Goal: Information Seeking & Learning: Learn about a topic

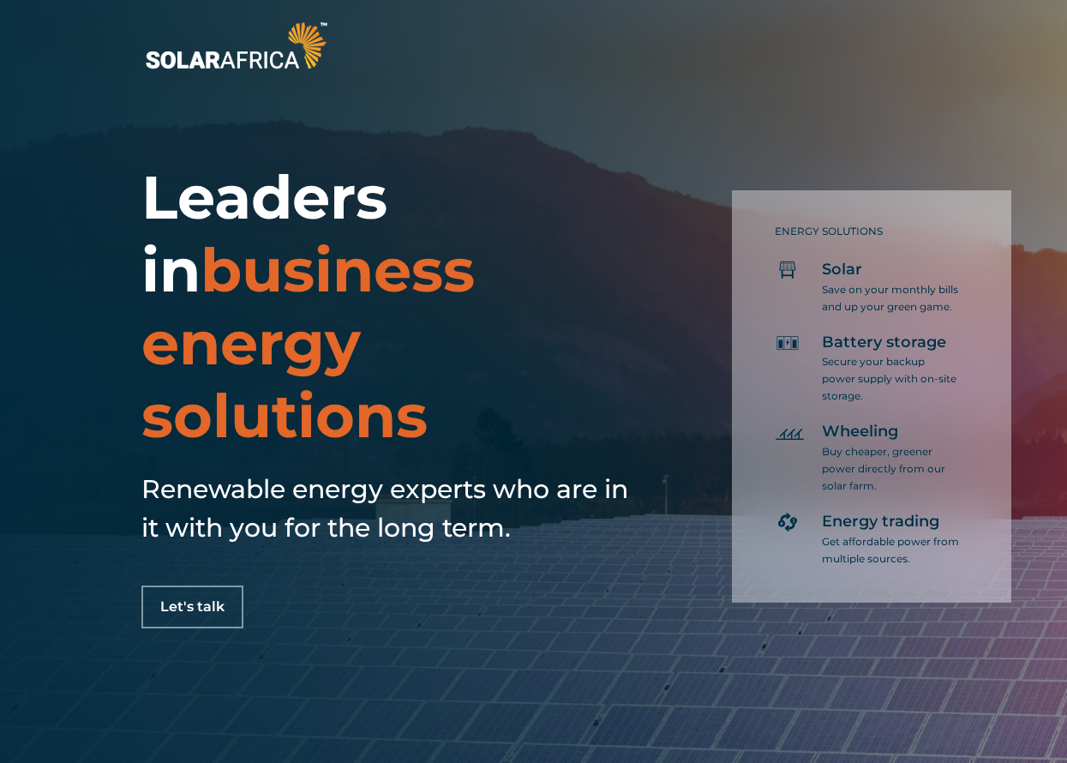
scroll to position [1715, 0]
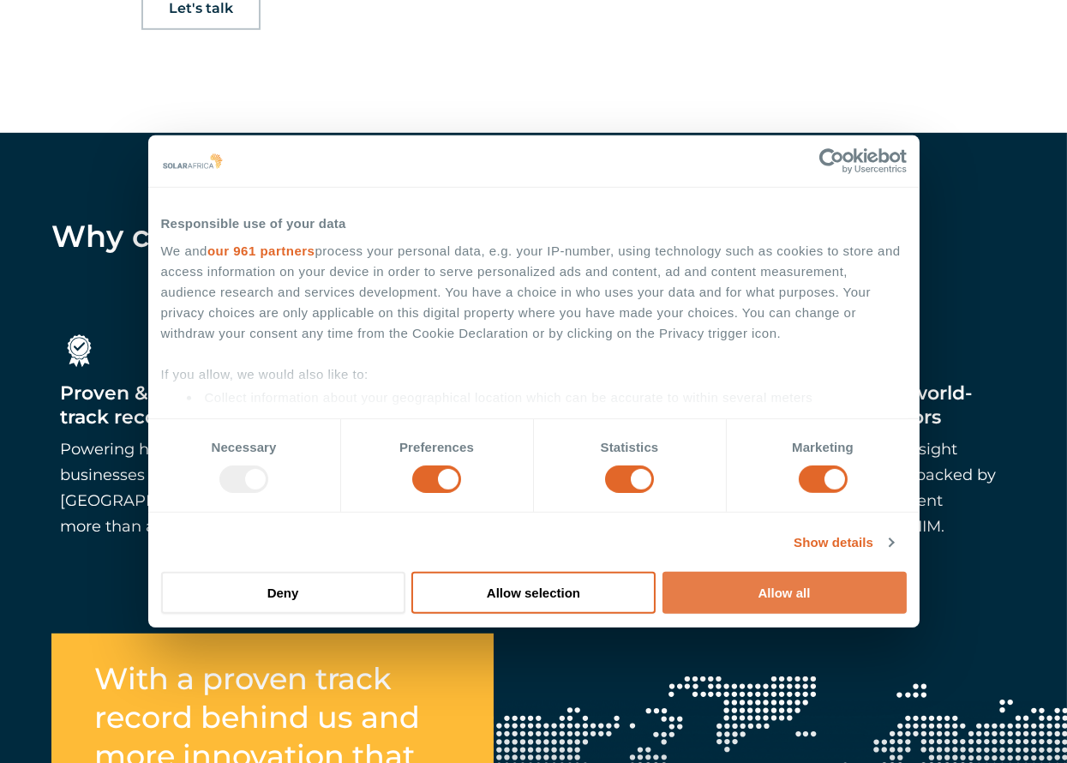
click at [736, 599] on button "Allow all" at bounding box center [785, 593] width 244 height 42
click at [769, 602] on button "Allow all" at bounding box center [785, 593] width 244 height 42
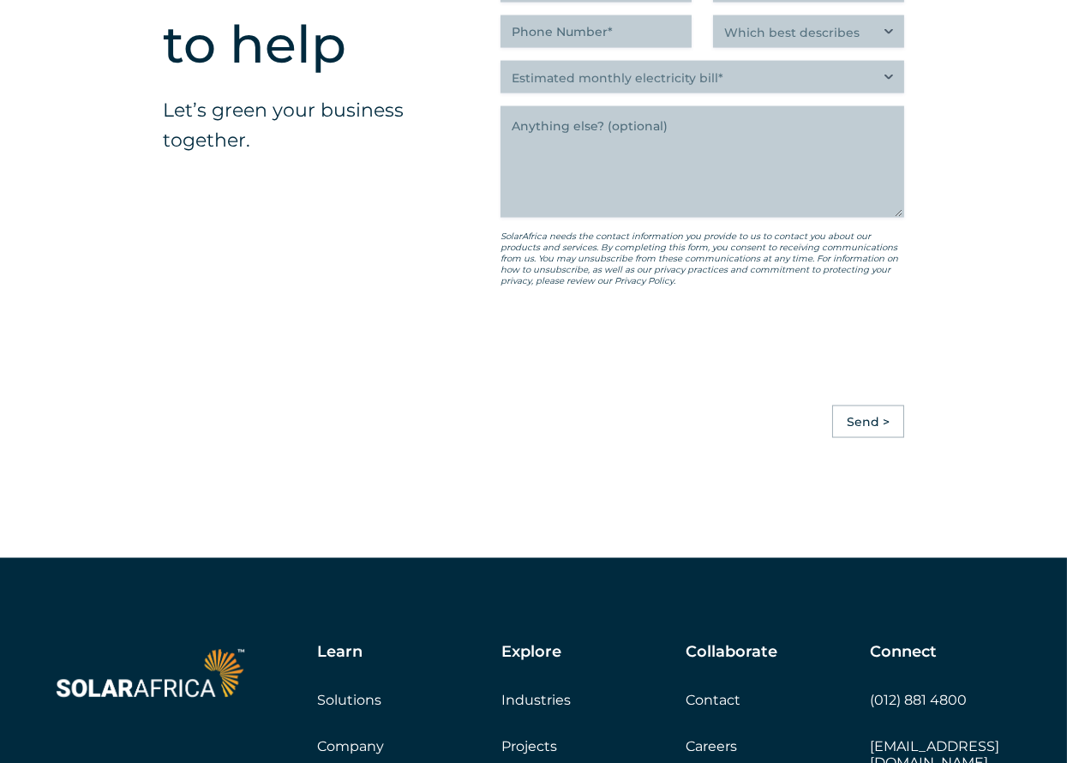
scroll to position [4887, 0]
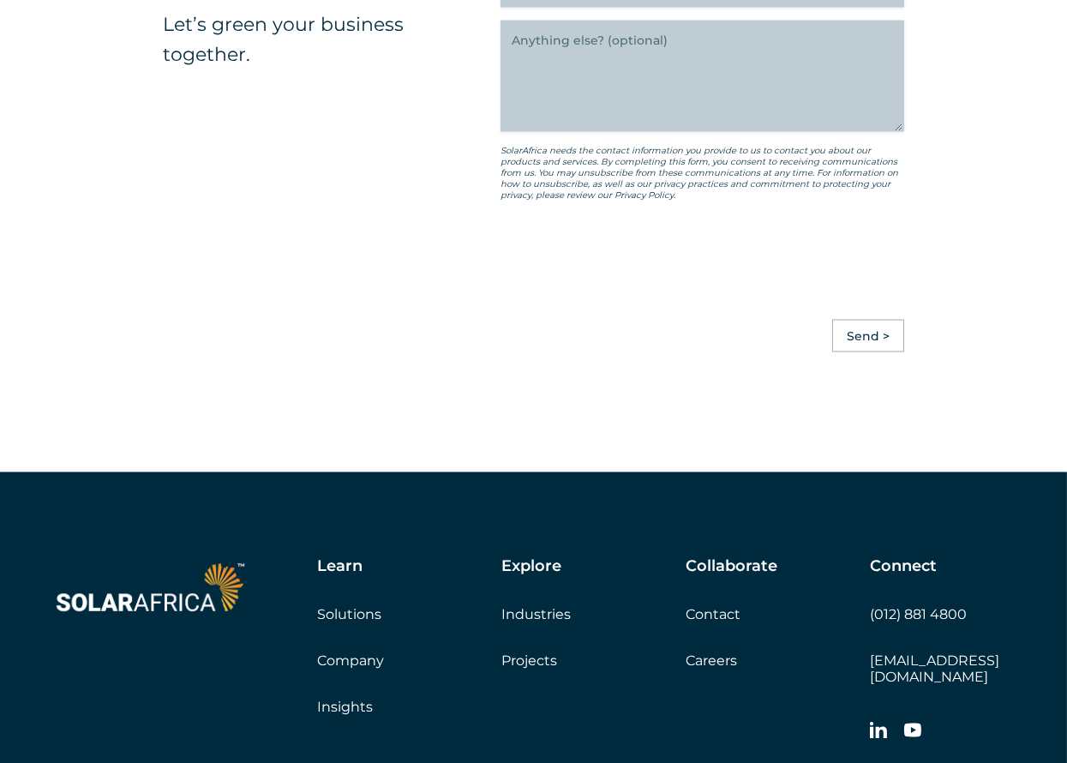
click at [539, 653] on link "Projects" at bounding box center [530, 661] width 56 height 16
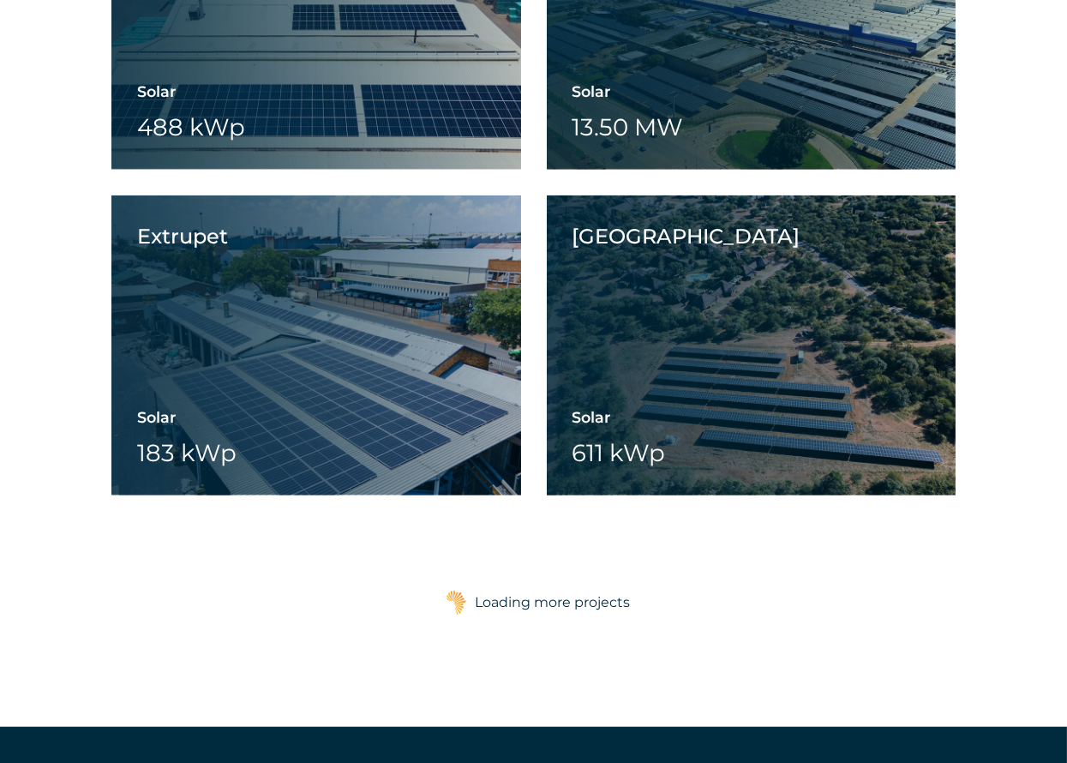
scroll to position [2915, 0]
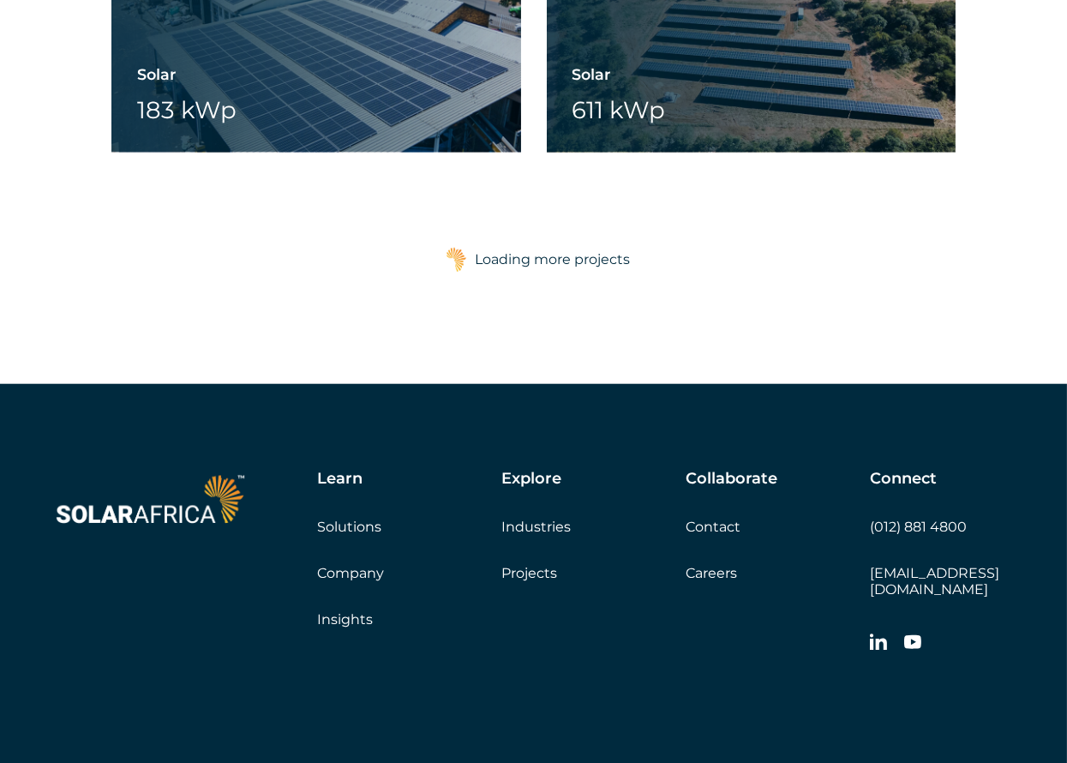
click at [352, 526] on link "Solutions" at bounding box center [349, 527] width 64 height 16
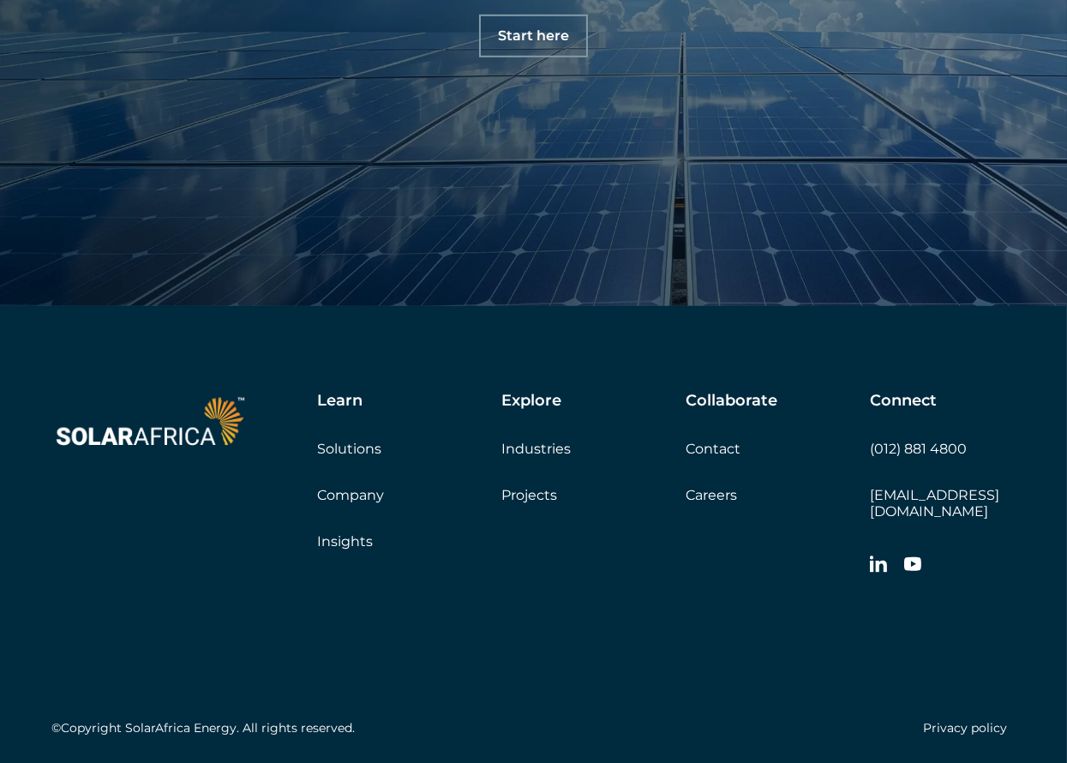
scroll to position [1972, 0]
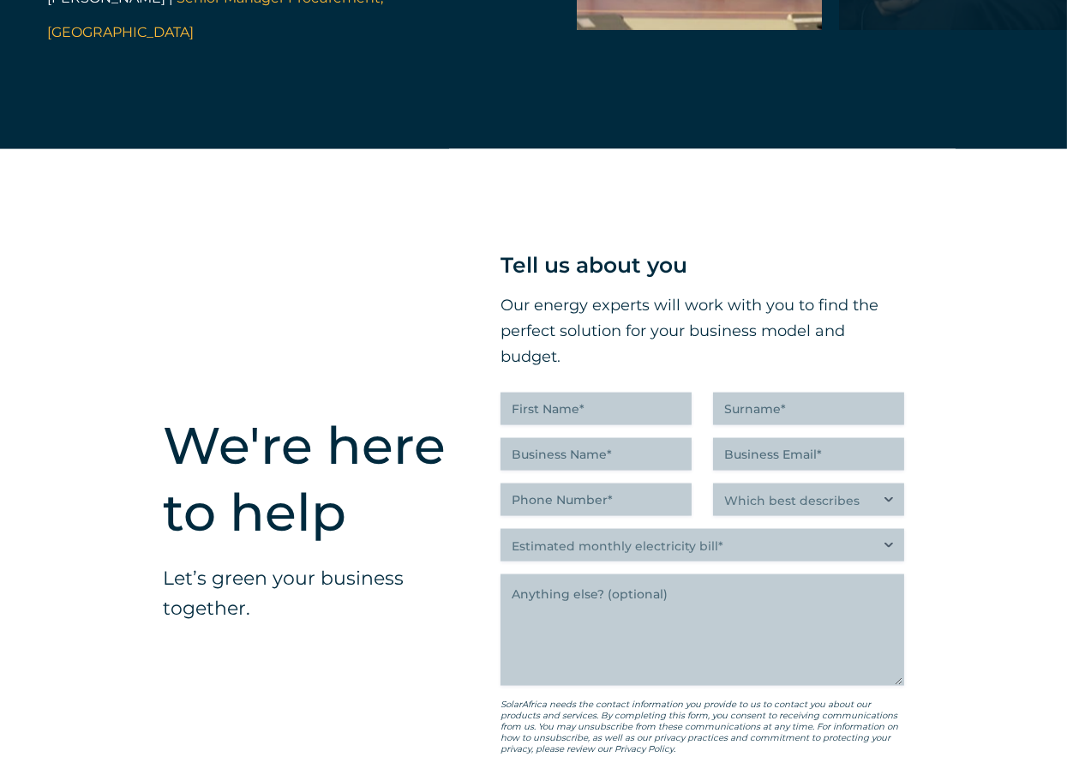
scroll to position [3623, 0]
